Goal: Find contact information: Find contact information

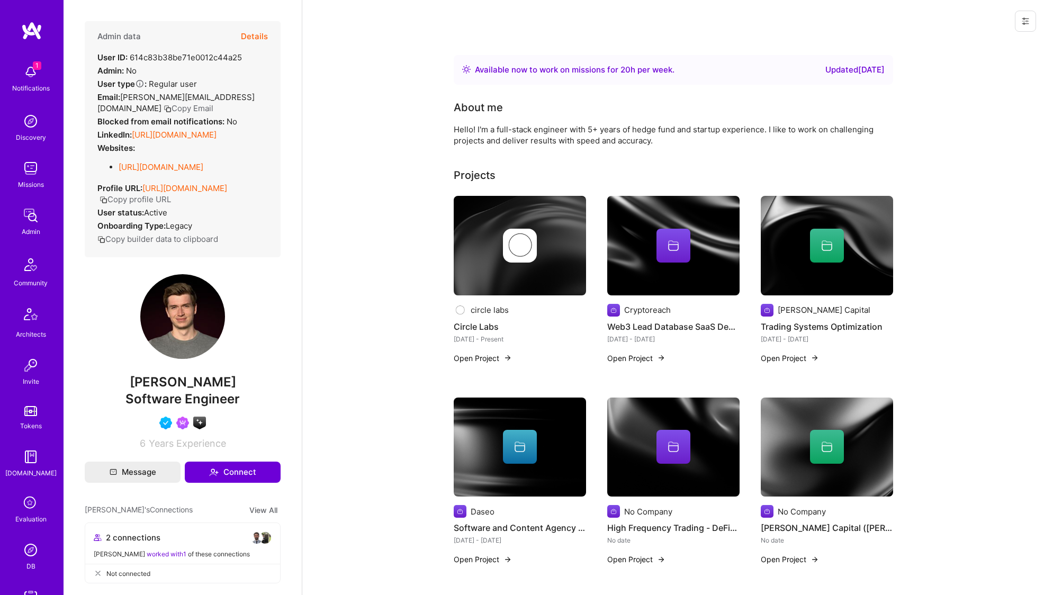
click at [258, 34] on button "Details" at bounding box center [254, 36] width 27 height 31
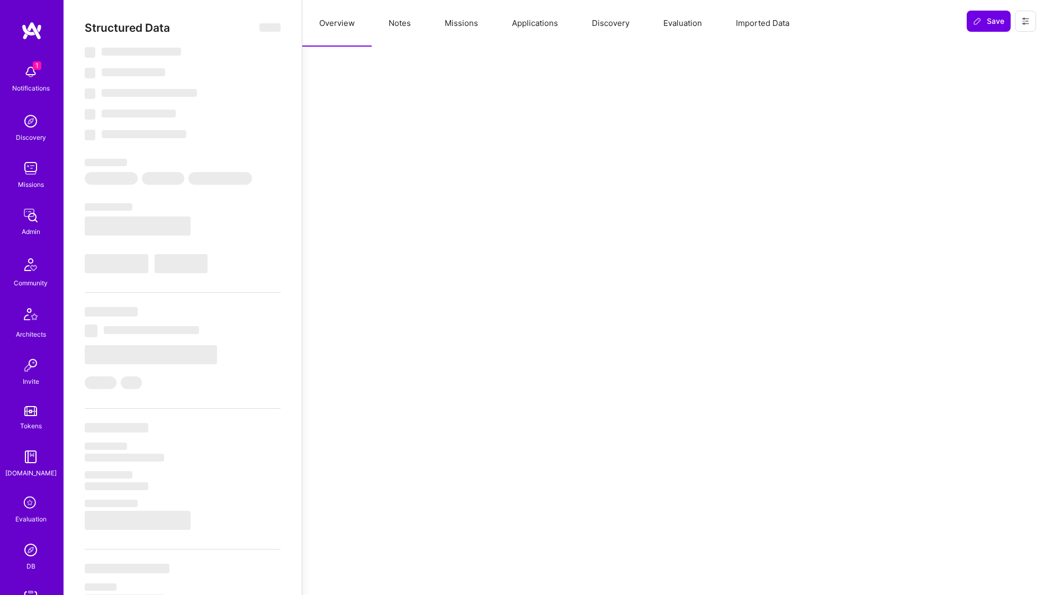
select select "Right Now"
select select "5"
select select "4"
select select "6"
select select "7"
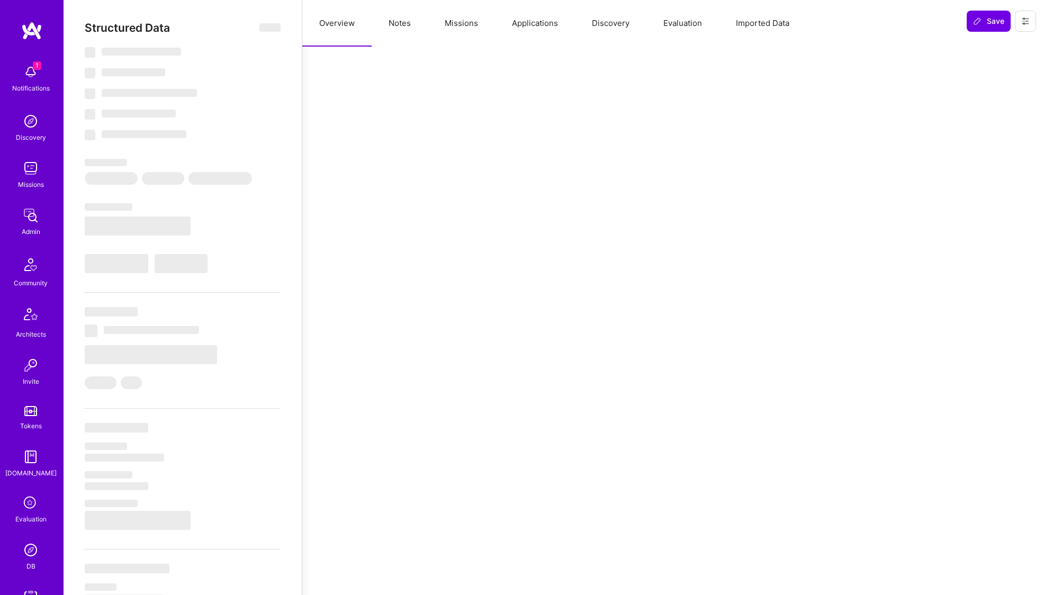
select select "US"
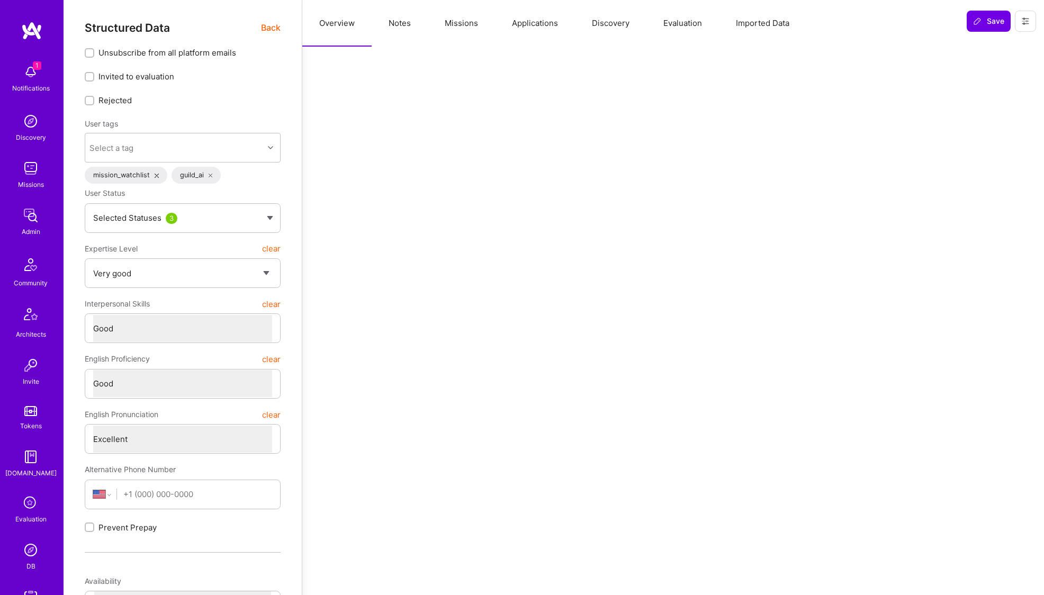
click at [210, 176] on icon at bounding box center [211, 176] width 4 height 4
click at [977, 21] on icon at bounding box center [977, 21] width 8 height 8
